Goal: Navigation & Orientation: Find specific page/section

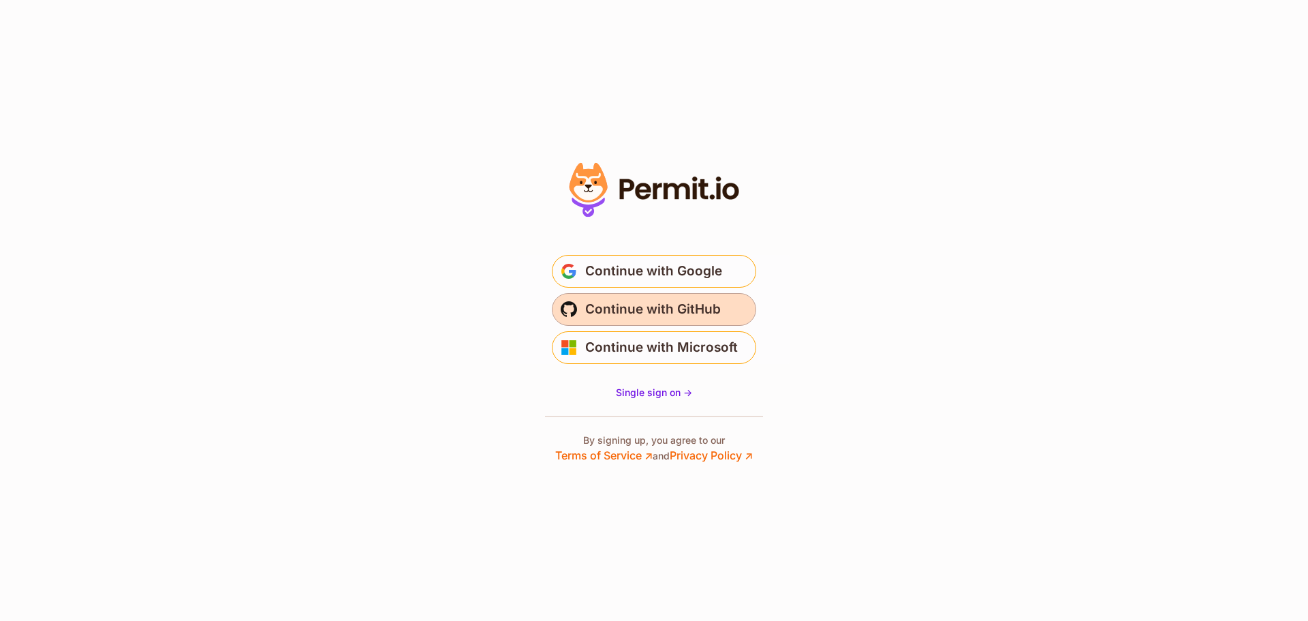
click at [695, 315] on span "Continue with GitHub" at bounding box center [653, 309] width 136 height 22
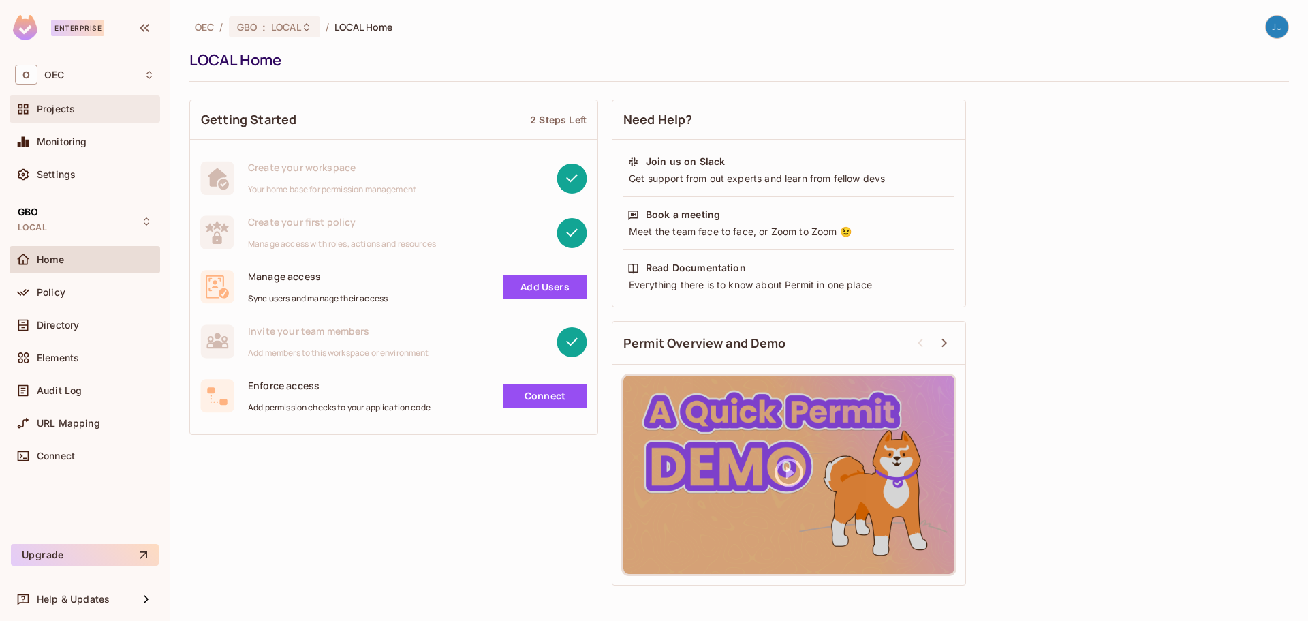
click at [76, 118] on div "Projects" at bounding box center [85, 108] width 151 height 27
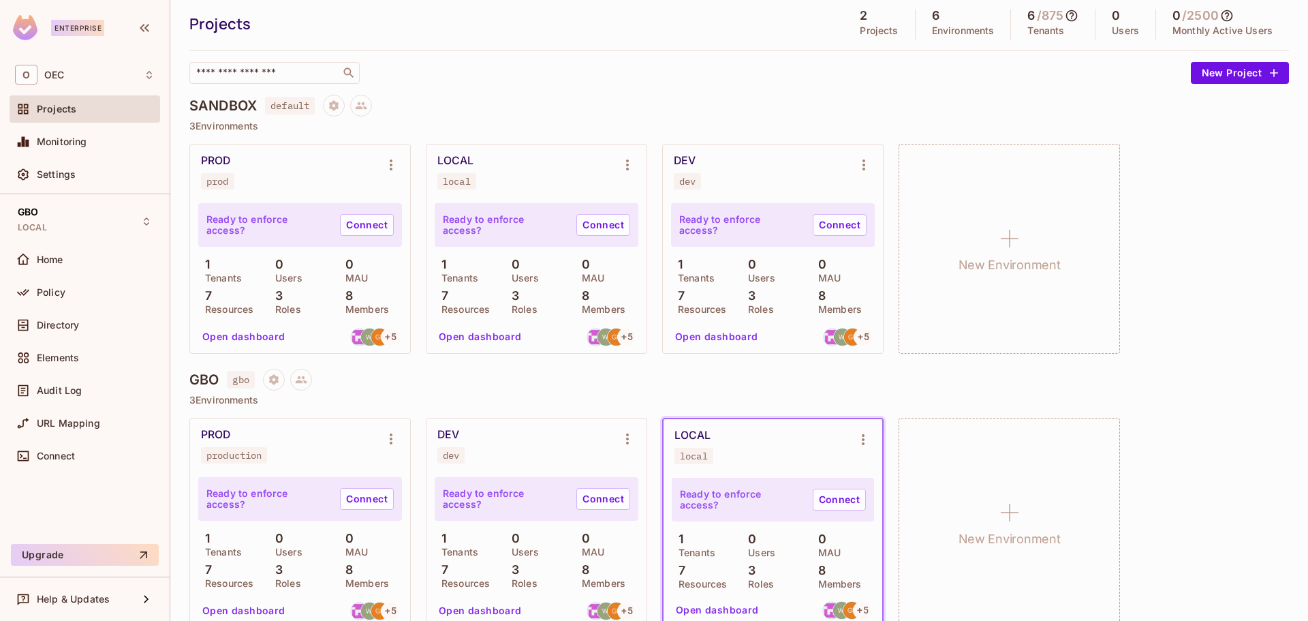
scroll to position [63, 0]
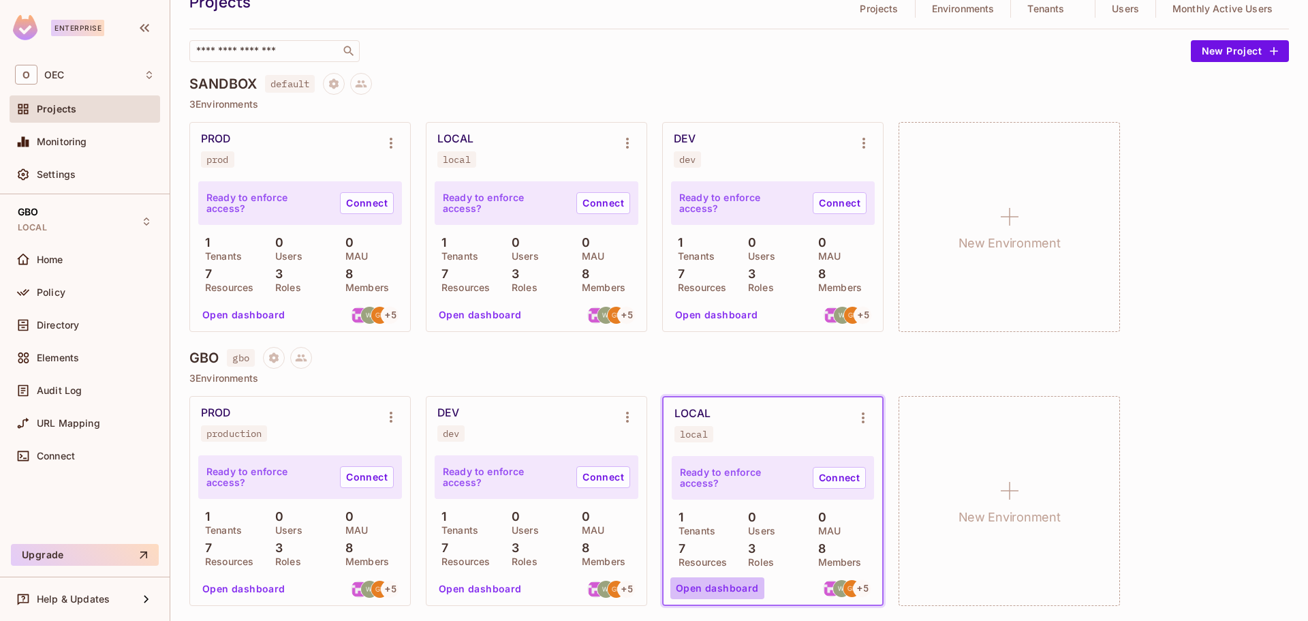
click at [728, 595] on button "Open dashboard" at bounding box center [717, 588] width 94 height 22
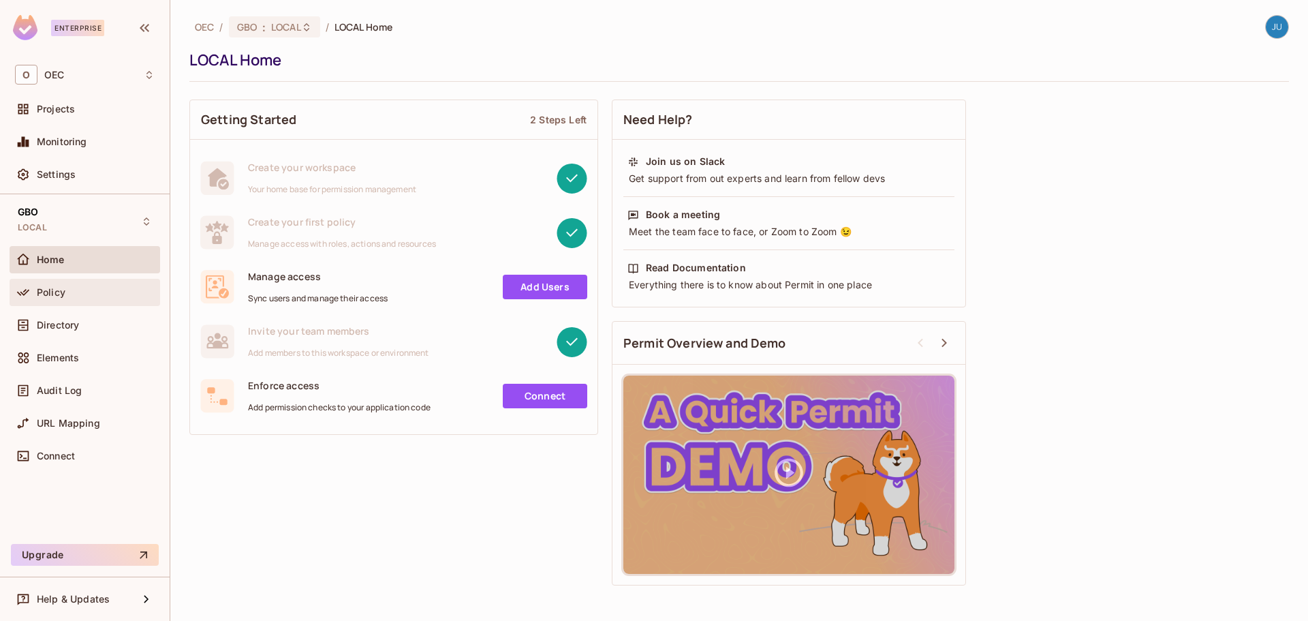
click at [109, 298] on div "Policy" at bounding box center [85, 292] width 140 height 16
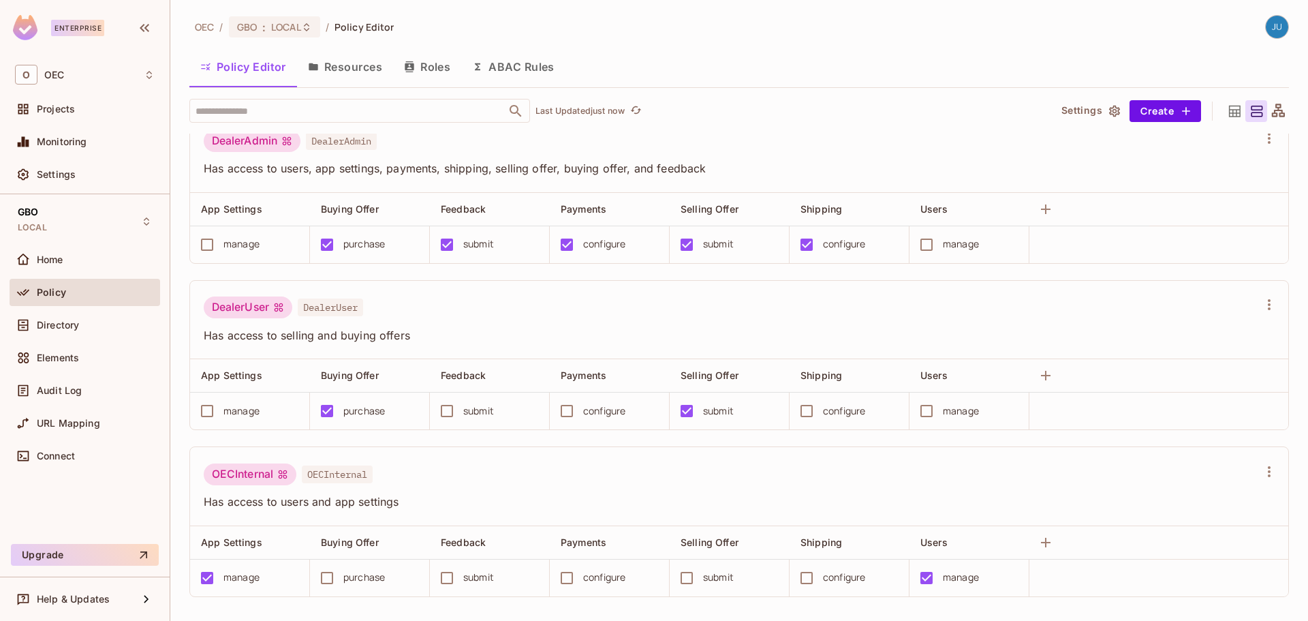
scroll to position [12, 0]
